Goal: Find specific page/section: Find specific page/section

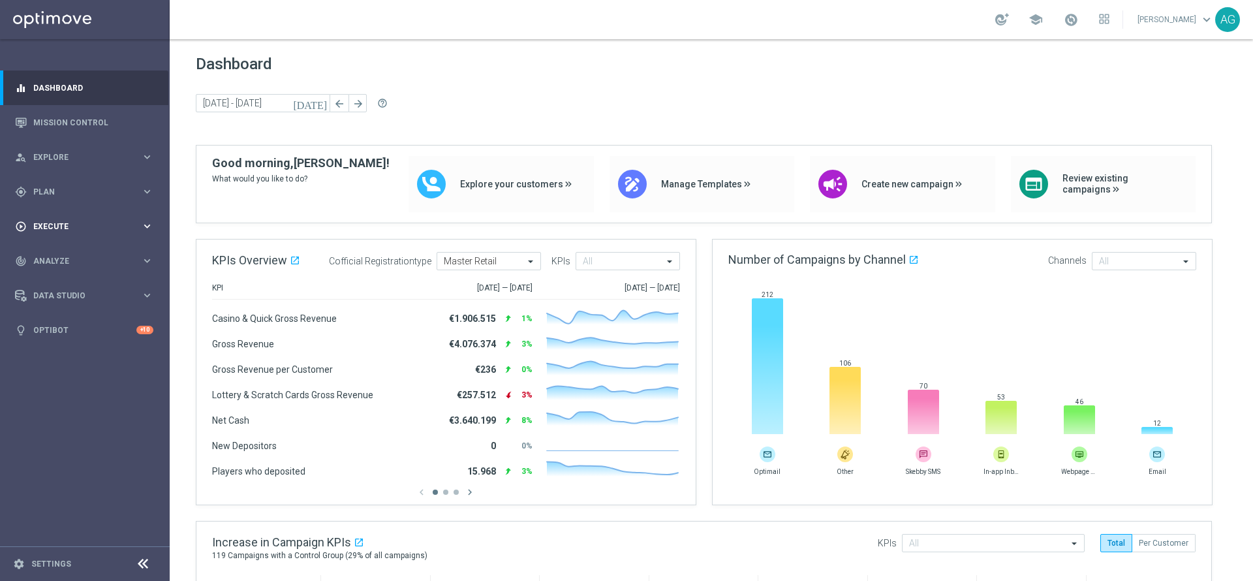
click at [73, 231] on div "play_circle_outline Execute" at bounding box center [78, 227] width 126 height 12
click at [73, 270] on link "Stream Builder" at bounding box center [85, 273] width 102 height 10
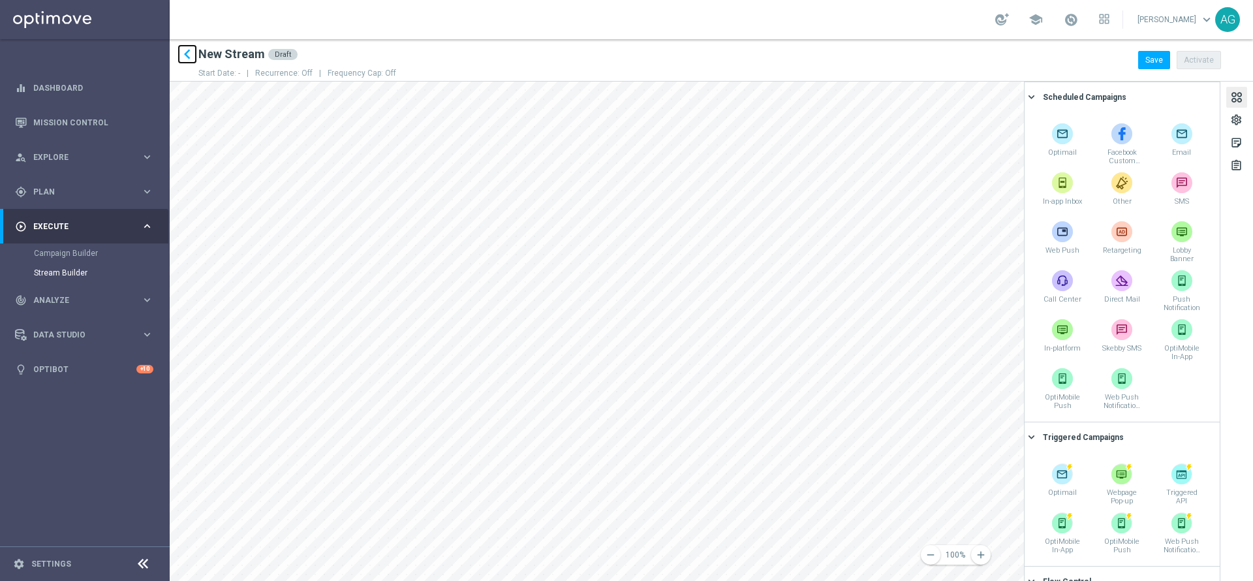
click at [193, 63] on icon "keyboard_arrow_left" at bounding box center [188, 54] width 20 height 20
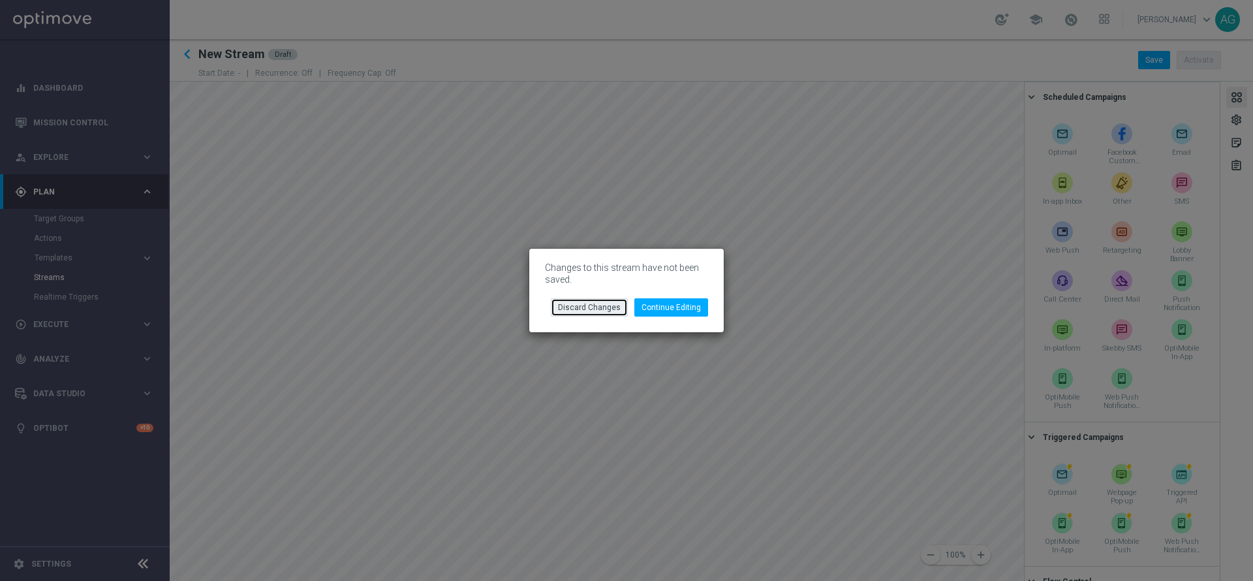
click at [606, 302] on button "Discard Changes" at bounding box center [589, 307] width 77 height 18
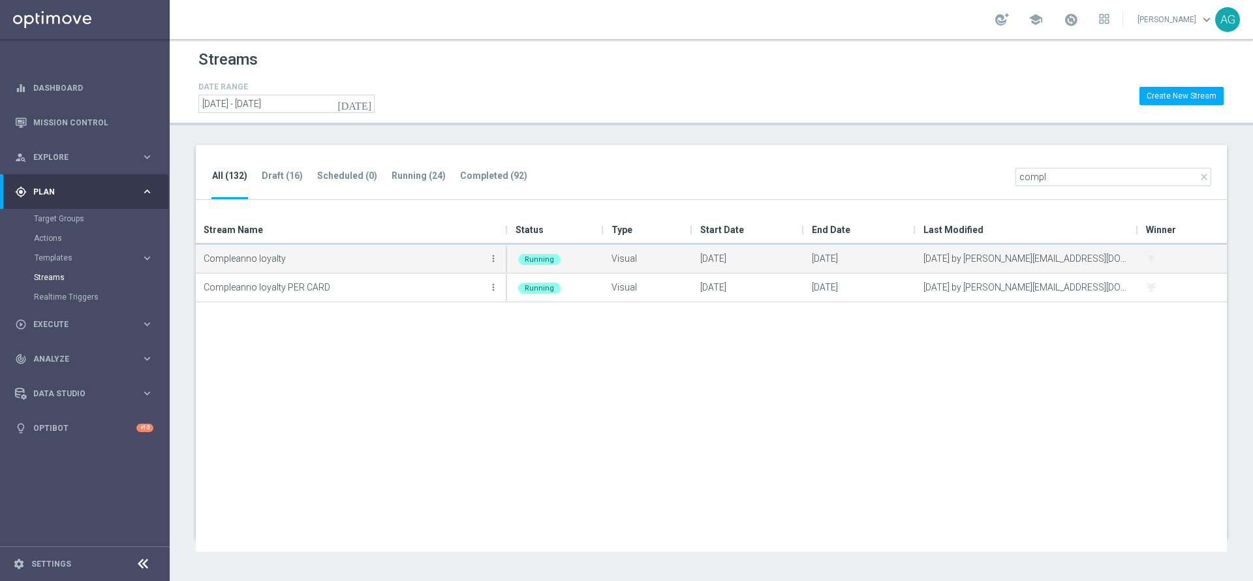
type input "compl"
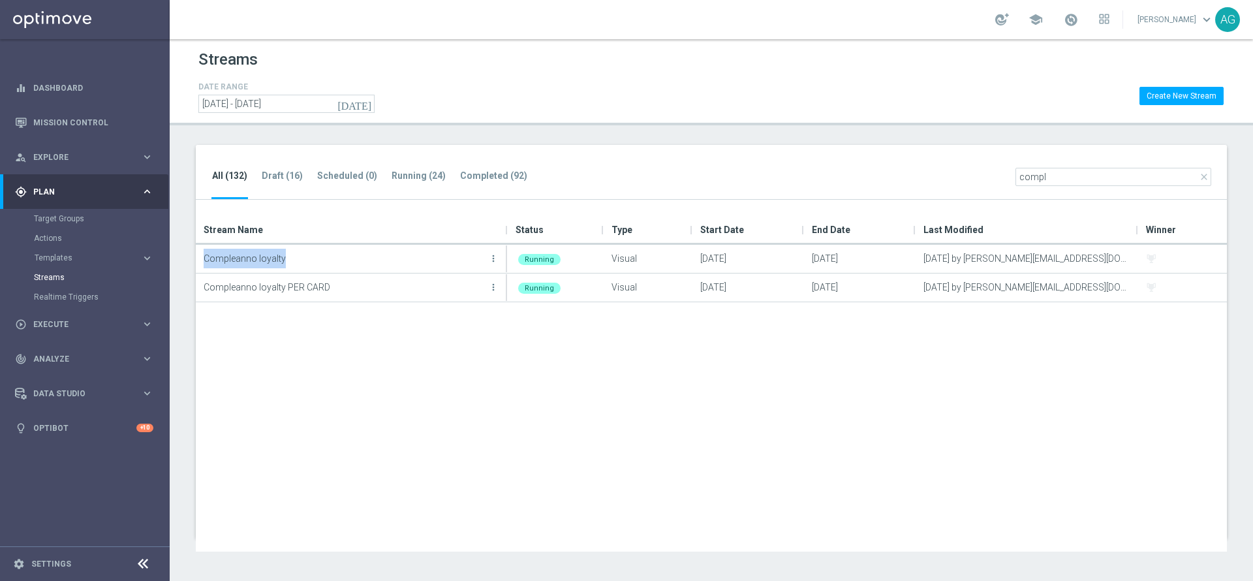
drag, startPoint x: 288, startPoint y: 268, endPoint x: 195, endPoint y: 236, distance: 98.7
click at [195, 236] on div "Drag here to set row groups Drag here to set column labels Stream Name Status T…" at bounding box center [711, 383] width 1051 height 336
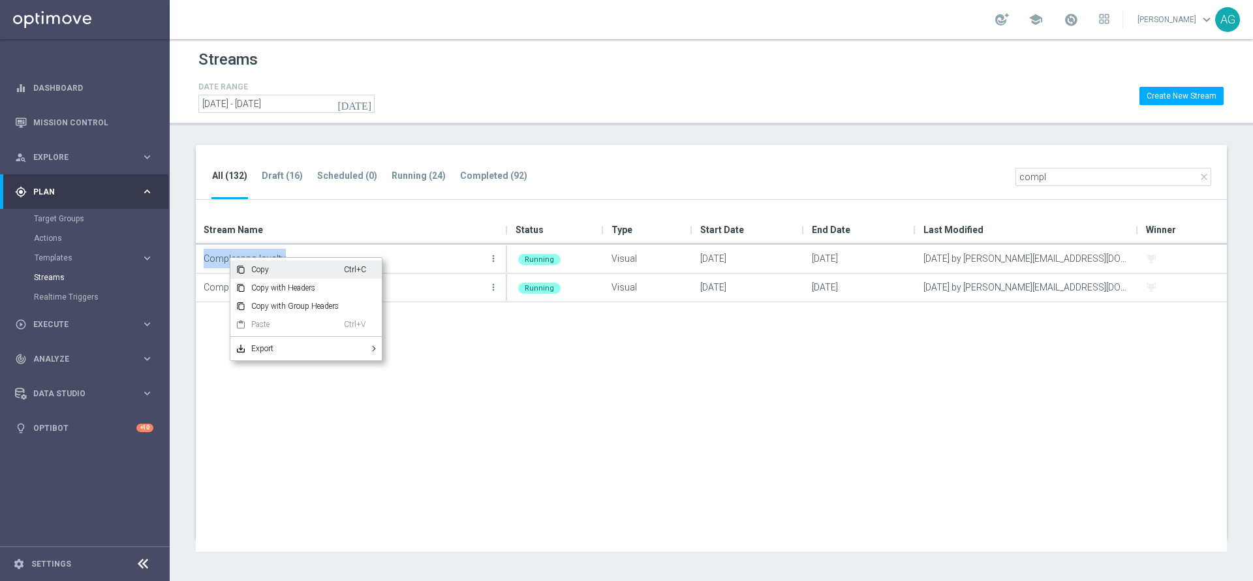
click at [259, 263] on span "Copy" at bounding box center [295, 269] width 98 height 18
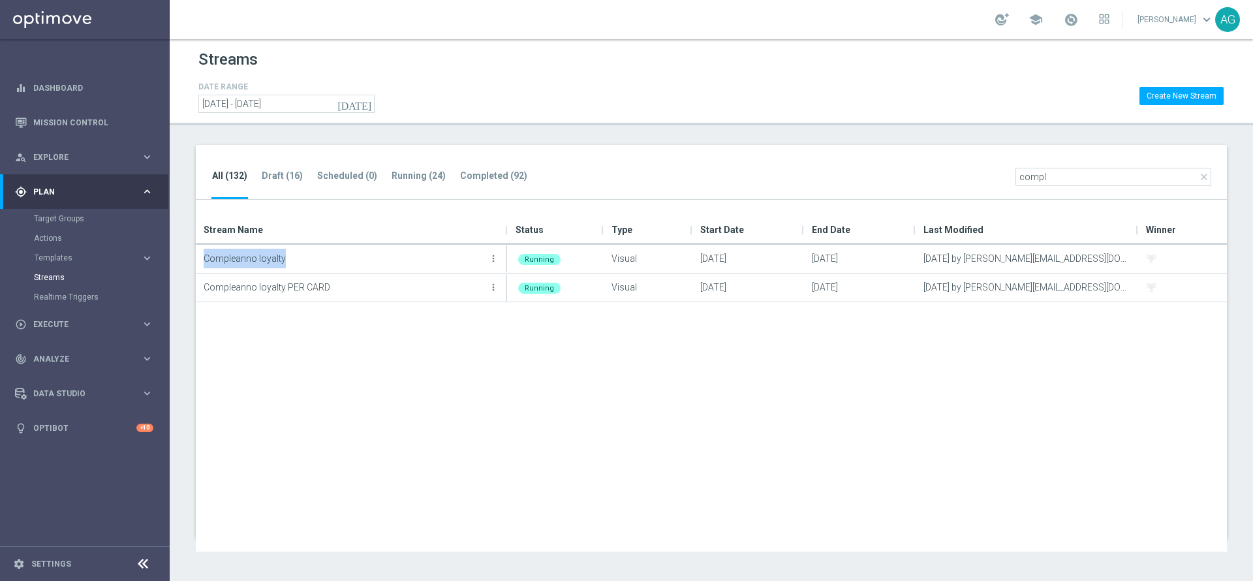
click at [679, 464] on div "Compleanno loyalty more_vert Running Visual [DATE] [DATE] [DATE] by [PERSON_NAM…" at bounding box center [711, 398] width 1031 height 307
